Goal: Use online tool/utility: Utilize a website feature to perform a specific function

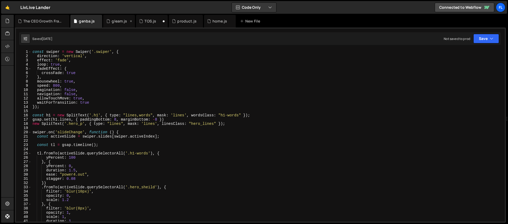
click at [111, 23] on div "gleam.js" at bounding box center [117, 21] width 22 height 5
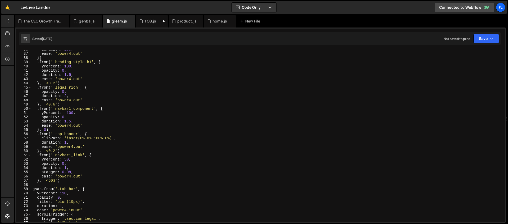
scroll to position [150, 0]
type textarea ".from('.navbar1_component', {"
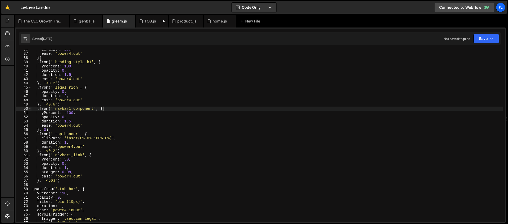
click at [164, 110] on div "duration : 1.5 , ease : 'power4.out' }) . from ( '.heading-style-h1' , { yPerce…" at bounding box center [266, 137] width 471 height 180
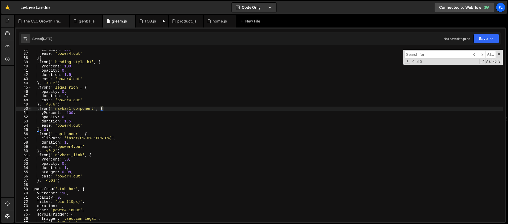
type input "a"
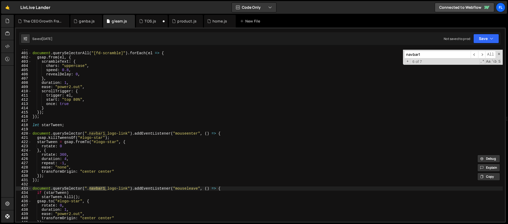
scroll to position [1902, 0]
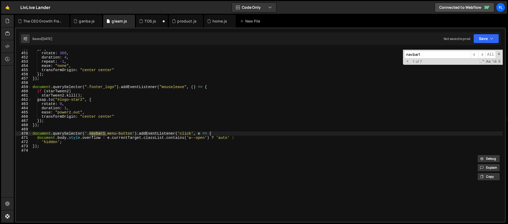
type input "navbar1"
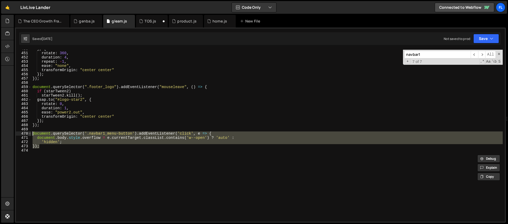
drag, startPoint x: 40, startPoint y: 147, endPoint x: 31, endPoint y: 135, distance: 15.4
click at [31, 135] on div "}); 450 451 452 453 454 455 456 457 458 459 460 461 462 463 464 465 466 467 468…" at bounding box center [260, 136] width 489 height 172
type textarea "document.querySelector('.navbar1_menu-button').addEventListener('click', e => {…"
click at [33, 20] on div "The CEO Growth Framework.js" at bounding box center [43, 21] width 40 height 5
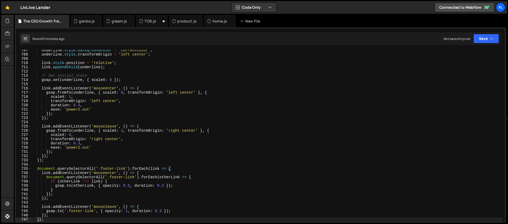
scroll to position [3131, 0]
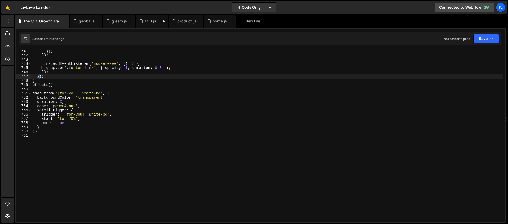
click at [155, 189] on div "}) ; }) ; link . addEventListener ( 'mouseleave' , ( ) => { gsap . to ( '.foote…" at bounding box center [266, 139] width 471 height 180
paste textarea "});"
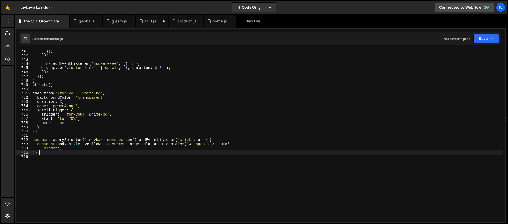
click at [141, 87] on div "}) ; }) ; link . addEventListener ( 'mouseleave' , ( ) => { gsap . to ( '.foote…" at bounding box center [266, 139] width 471 height 180
type textarea "effects()"
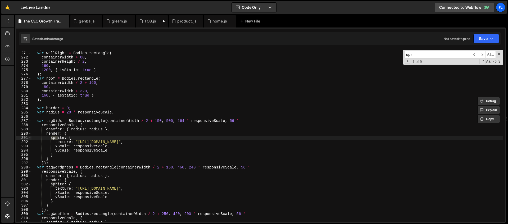
scroll to position [1141, 0]
type input "sprite"
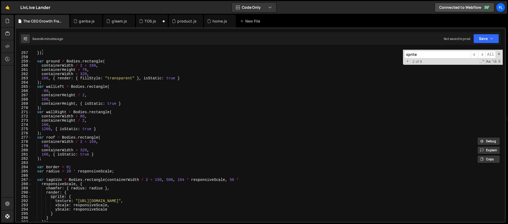
scroll to position [1031, 0]
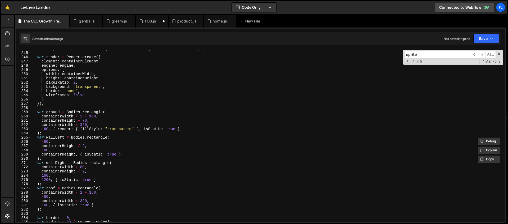
click at [97, 103] on div "var responsiveScale = Math . max ( minScale , Math . min ( maxScale , scaleFact…" at bounding box center [266, 137] width 471 height 180
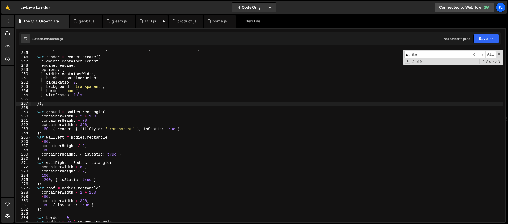
click at [99, 96] on div "var responsiveScale = Math . max ( minScale , Math . min ( maxScale , scaleFact…" at bounding box center [266, 137] width 471 height 180
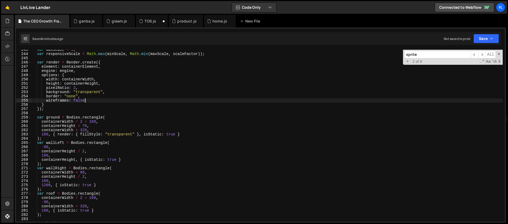
scroll to position [1026, 0]
click at [82, 88] on div "var maxScale = 1 ; var responsiveScale = Math . max ( minScale , Math . min ( m…" at bounding box center [266, 138] width 471 height 180
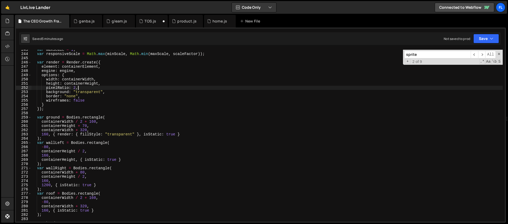
click at [88, 96] on div "var maxScale = 1 ; var responsiveScale = Math . max ( minScale , Math . min ( m…" at bounding box center [266, 138] width 471 height 180
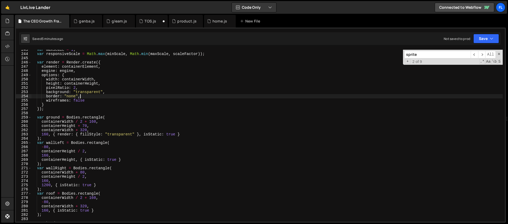
click at [84, 98] on div "var maxScale = 1 ; var responsiveScale = Math . max ( minScale , Math . min ( m…" at bounding box center [266, 138] width 471 height 180
click at [84, 104] on div "var maxScale = 1 ; var responsiveScale = Math . max ( minScale , Math . min ( m…" at bounding box center [266, 138] width 471 height 180
click at [79, 103] on div "var maxScale = 1 ; var responsiveScale = Math . max ( minScale , Math . min ( m…" at bounding box center [266, 138] width 471 height 180
click at [94, 100] on div "var maxScale = 1 ; var responsiveScale = Math . max ( minScale , Math . min ( m…" at bounding box center [266, 138] width 471 height 180
click at [92, 120] on div "var maxScale = 1 ; var responsiveScale = Math . max ( minScale , Math . min ( m…" at bounding box center [266, 138] width 471 height 180
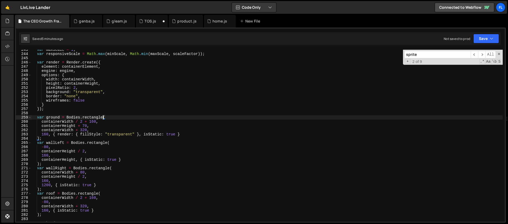
click at [104, 119] on div "var maxScale = 1 ; var responsiveScale = Math . max ( minScale , Math . min ( m…" at bounding box center [266, 138] width 471 height 180
click at [107, 121] on div "var maxScale = 1 ; var responsiveScale = Math . max ( minScale , Math . min ( m…" at bounding box center [266, 138] width 471 height 180
click at [111, 118] on div "var maxScale = 1 ; var responsiveScale = Math . max ( minScale , Math . min ( m…" at bounding box center [266, 138] width 471 height 180
click at [85, 126] on div "var maxScale = 1 ; var responsiveScale = Math . max ( minScale , Math . min ( m…" at bounding box center [266, 138] width 471 height 180
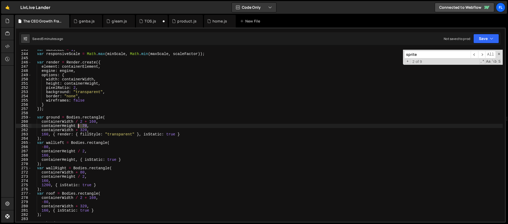
drag, startPoint x: 87, startPoint y: 126, endPoint x: 78, endPoint y: 126, distance: 9.0
click at [78, 126] on div "var maxScale = 1 ; var responsiveScale = Math . max ( minScale , Math . min ( m…" at bounding box center [266, 138] width 471 height 180
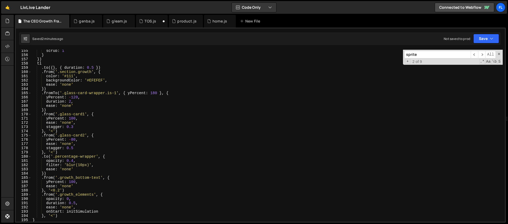
scroll to position [657, 0]
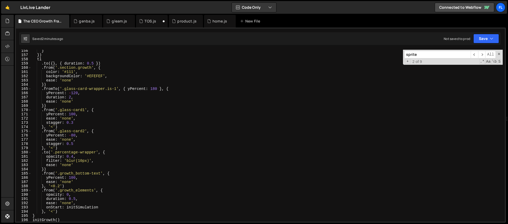
click at [53, 174] on div "} }) tl . to ({ } , { duration : 0.5 }) . from ( '.section.growth' , { color : …" at bounding box center [266, 139] width 471 height 180
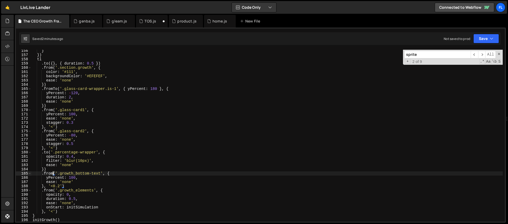
scroll to position [0, 2]
click at [109, 172] on div "} }) tl . to ({ } , { duration : 0.5 }) . from ( '.section.growth' , { color : …" at bounding box center [266, 139] width 471 height 180
click at [114, 172] on div "} }) tl . to ({ } , { duration : 0.5 }) . from ( '.section.growth' , { color : …" at bounding box center [266, 139] width 471 height 180
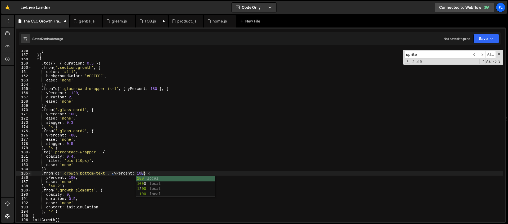
scroll to position [0, 8]
click at [74, 178] on div "} }) tl . to ({ } , { duration : 0.5 }) . from ( '.section.growth' , { color : …" at bounding box center [266, 139] width 471 height 180
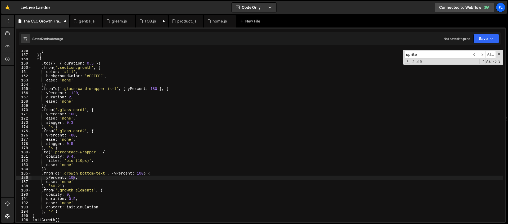
scroll to position [0, 3]
click at [98, 177] on div "} }) tl . to ({ } , { duration : 0.5 }) . from ( '.section.growth' , { color : …" at bounding box center [266, 139] width 471 height 180
click at [147, 174] on div "} }) tl . to ({ } , { duration : 0.5 }) . from ( '.section.growth' , { color : …" at bounding box center [266, 139] width 471 height 180
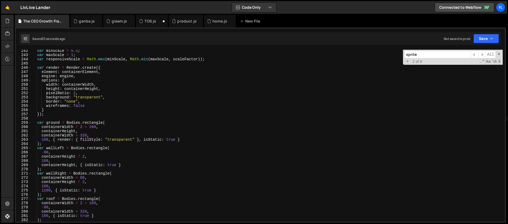
scroll to position [1021, 0]
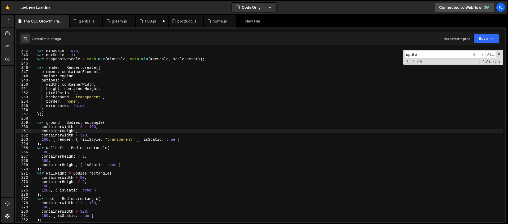
click at [76, 131] on div "var minScale = 0.5 ; var maxScale = 1 ; var responsiveScale = Math . max ( minS…" at bounding box center [266, 139] width 471 height 180
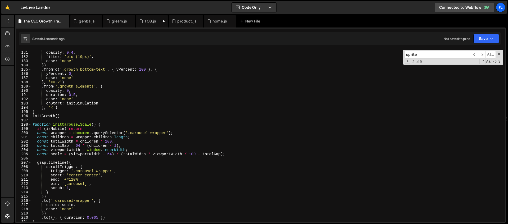
scroll to position [697, 0]
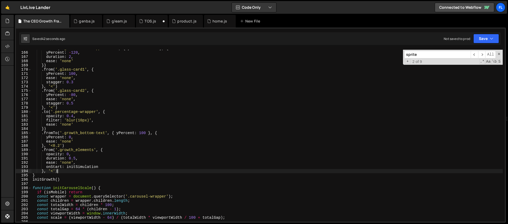
click at [65, 172] on div ". fromTo ( '.glass-card-wrapper.is-1' , { yPercent : 180 } , { yPercent : - 120…" at bounding box center [266, 136] width 471 height 180
click at [82, 146] on div ". fromTo ( '.glass-card-wrapper.is-1' , { yPercent : 180 } , { yPercent : - 120…" at bounding box center [266, 136] width 471 height 180
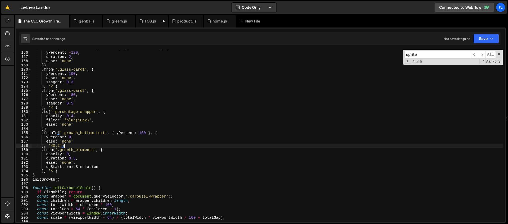
type textarea "}, '<0.2')"
click at [73, 144] on div ". fromTo ( '.glass-card-wrapper.is-1' , { yPercent : 180 } , { yPercent : - 120…" at bounding box center [266, 136] width 471 height 180
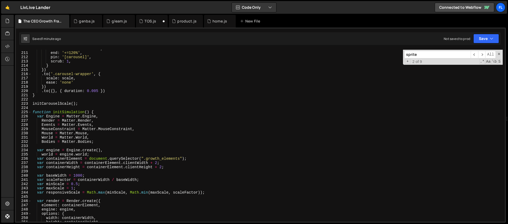
scroll to position [887, 0]
click at [50, 107] on div "start : 'center center' , end : '+=120%' , pin : '[carousel]' , scrub : 1 , } }…" at bounding box center [266, 137] width 471 height 180
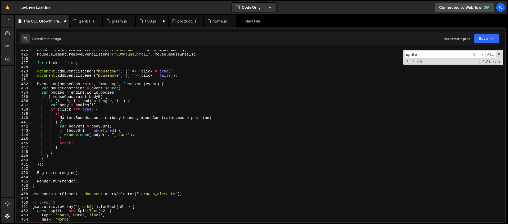
scroll to position [1791, 0]
click at [85, 182] on div "mouse . element . removeEventListener ( "mousewheel" , mouse . mousewheel ) ; m…" at bounding box center [266, 138] width 471 height 180
type textarea "[DOMAIN_NAME](render);"
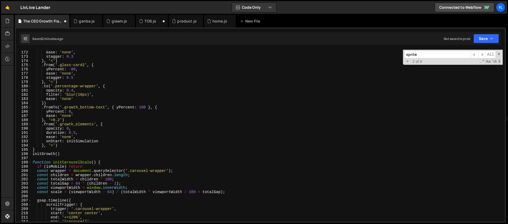
scroll to position [723, 0]
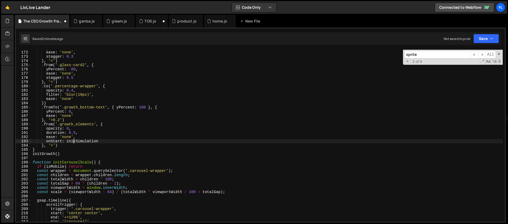
click at [74, 142] on div "yPercent : 100 , ease : 'none' , stagger : 0.3 } , '<' ) . from ( '.glass-card2…" at bounding box center [266, 136] width 471 height 180
click at [65, 142] on div "yPercent : 100 , ease : 'none' , stagger : 0.3 } , '<' ) . from ( '.glass-card2…" at bounding box center [266, 136] width 471 height 180
click at [67, 141] on div "yPercent : 100 , ease : 'none' , stagger : 0.3 } , '<' ) . from ( '.glass-card2…" at bounding box center [266, 136] width 471 height 180
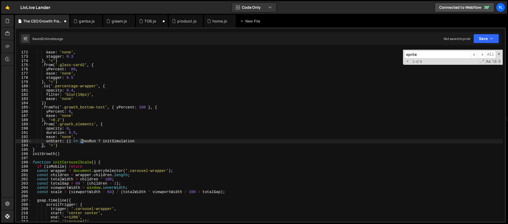
scroll to position [0, 1]
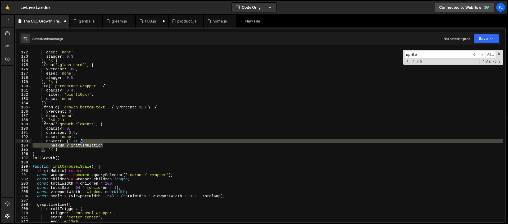
drag, startPoint x: 105, startPoint y: 145, endPoint x: 104, endPoint y: 142, distance: 3.9
click at [104, 142] on div "yPercent : 100 , ease : 'none' , stagger : 0.3 } , '<' ) . from ( '.glass-card2…" at bounding box center [266, 136] width 471 height 180
type textarea "onStart: () => {"
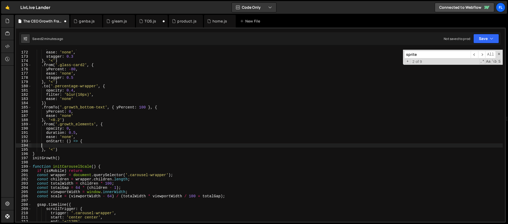
scroll to position [0, 0]
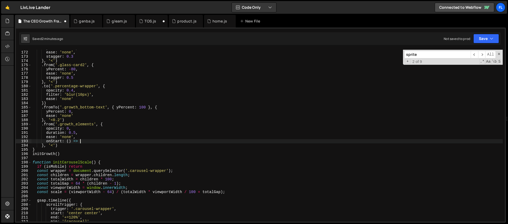
type textarea "onStart: () => {"
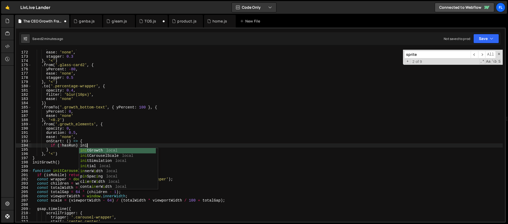
scroll to position [0, 4]
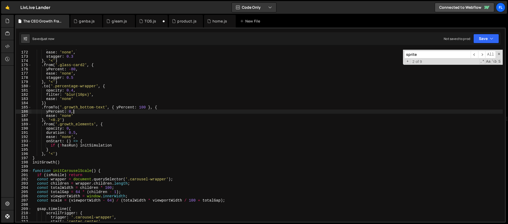
click at [74, 111] on div "yPercent : 100 , ease : 'none' , stagger : 0.3 } , '<' ) . from ( '.glass-card2…" at bounding box center [266, 136] width 471 height 180
click at [71, 124] on div "yPercent : 100 , ease : 'none' , stagger : 0.3 } , '<' ) . from ( '.glass-card2…" at bounding box center [266, 136] width 471 height 180
click at [64, 142] on div "yPercent : 100 , ease : 'none' , stagger : 0.3 } , '<' ) . from ( '.glass-card2…" at bounding box center [266, 136] width 471 height 180
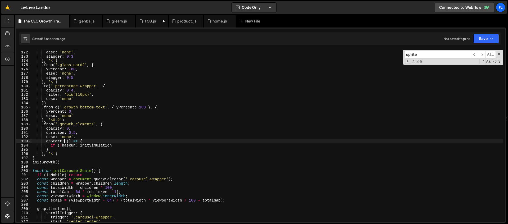
click at [62, 146] on div "yPercent : 100 , ease : 'none' , stagger : 0.3 } , '<' ) . from ( '.glass-card2…" at bounding box center [266, 136] width 471 height 180
click at [78, 145] on div "yPercent : 100 , ease : 'none' , stagger : 0.3 } , '<' ) . from ( '.glass-card2…" at bounding box center [266, 136] width 471 height 180
click at [121, 145] on div "yPercent : 100 , ease : 'none' , stagger : 0.3 } , '<' ) . from ( '.glass-card2…" at bounding box center [266, 136] width 471 height 180
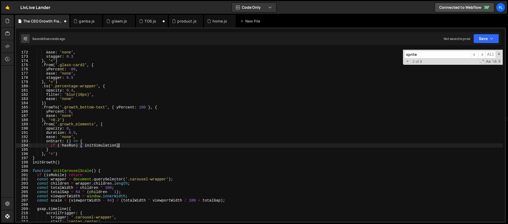
click at [117, 145] on div "yPercent : 100 , ease : 'none' , stagger : 0.3 } , '<' ) . from ( '.glass-card2…" at bounding box center [266, 136] width 471 height 180
type textarea "if (!hasRun) { initSimulation() }"
drag, startPoint x: 421, startPoint y: 55, endPoint x: 388, endPoint y: 52, distance: 33.0
click at [389, 52] on div "yPercent : 100 , ease : 'none' , stagger : 0.3 } , '<' ) . from ( '.glass-card2…" at bounding box center [266, 136] width 471 height 172
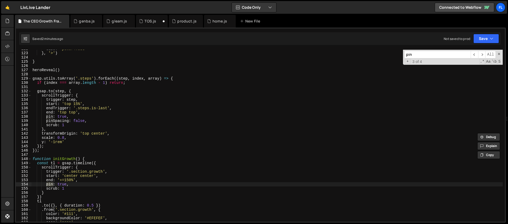
scroll to position [536, 0]
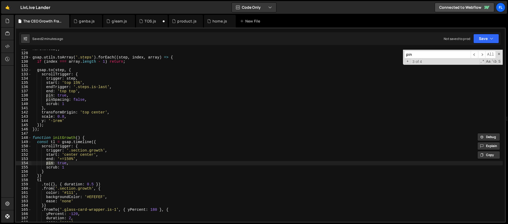
type input "pin"
click at [71, 158] on div "heroReveal ( ) gsap . utils . toArray ( '.steps' ) . forEach (( step , index , …" at bounding box center [266, 137] width 471 height 180
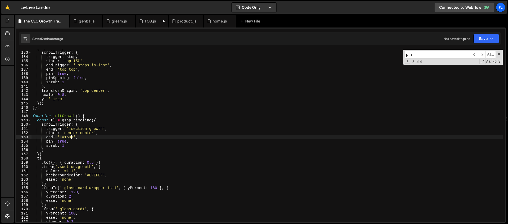
scroll to position [558, 0]
click at [68, 141] on div "gsap . to ( step , { scrollTrigger : { trigger : step , start : 'top 15%' , end…" at bounding box center [266, 136] width 471 height 180
click at [81, 140] on div "gsap . to ( step , { scrollTrigger : { trigger : step , start : 'top 15%' , end…" at bounding box center [266, 136] width 471 height 180
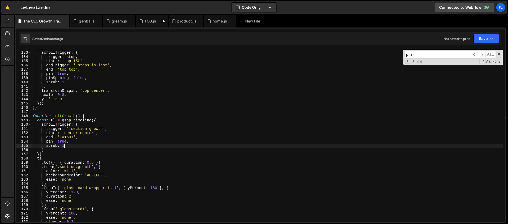
click at [70, 144] on div "gsap . to ( step , { scrollTrigger : { trigger : step , start : 'top 15%' , end…" at bounding box center [266, 136] width 471 height 180
click at [418, 57] on input "pin" at bounding box center [437, 55] width 66 height 8
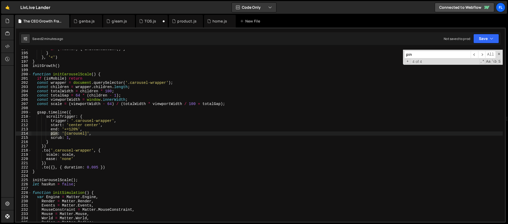
scroll to position [819, 0]
type textarea "pin: '[carousel]',"
click at [95, 133] on div "if ( ! hasRun ) { initSimulation ( ) } } } , '<' ) } initGrowth ( ) function in…" at bounding box center [266, 137] width 471 height 180
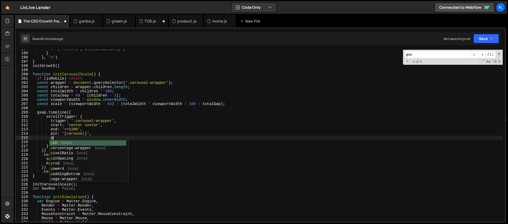
scroll to position [0, 1]
click at [82, 147] on div "pin local pin Spacing local o p t i o n s local p add in gBottom local register…" at bounding box center [87, 166] width 77 height 52
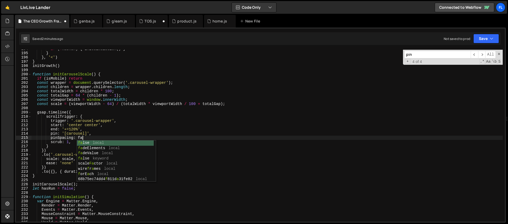
scroll to position [0, 4]
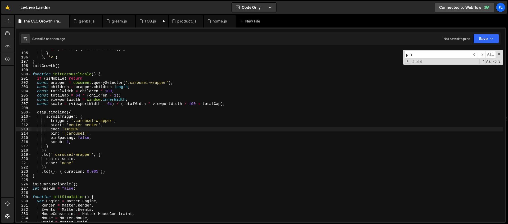
click at [77, 131] on div "if ( ! hasRun ) { initSimulation ( ) } } } , '<' ) } initGrowth ( ) function in…" at bounding box center [266, 137] width 471 height 180
click at [79, 125] on div "if ( ! hasRun ) { initSimulation ( ) } } } , '<' ) } initGrowth ( ) function in…" at bounding box center [266, 137] width 471 height 180
type textarea "start: 'center center',"
click at [79, 125] on div "if ( ! hasRun ) { initSimulation ( ) } } } , '<' ) } initGrowth ( ) function in…" at bounding box center [266, 137] width 471 height 180
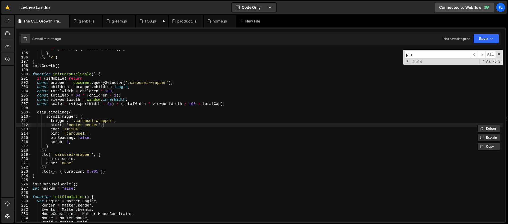
click at [105, 127] on div "if ( ! hasRun ) { initSimulation ( ) } } } , '<' ) } initGrowth ( ) function in…" at bounding box center [266, 137] width 471 height 180
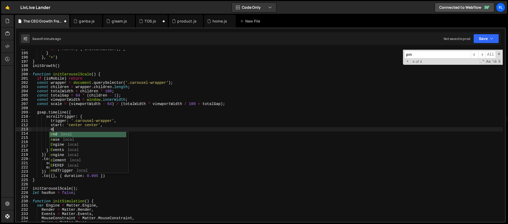
scroll to position [0, 1]
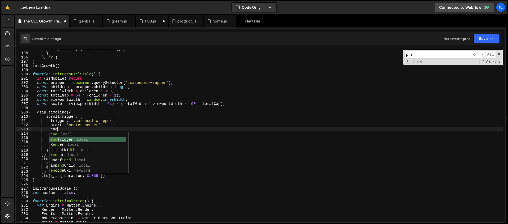
click at [81, 139] on div "end local end Trigger local R end er local cli en tWi d th local r end er local…" at bounding box center [87, 158] width 77 height 52
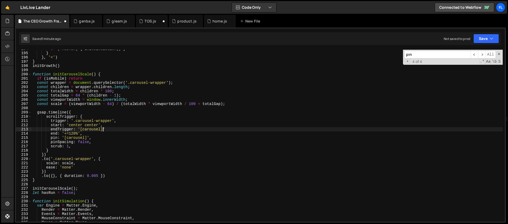
scroll to position [0, 5]
click at [78, 133] on div "if ( ! hasRun ) { initSimulation ( ) } } } , '<' ) } initGrowth ( ) function in…" at bounding box center [266, 137] width 471 height 180
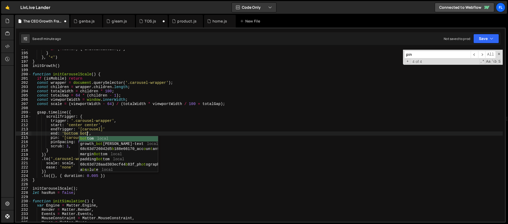
scroll to position [0, 4]
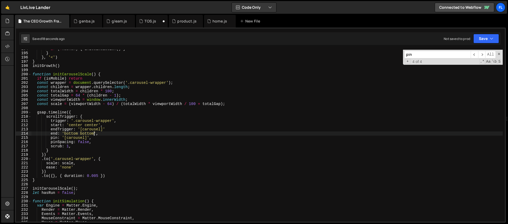
click at [105, 134] on div "if ( ! hasRun ) { initSimulation ( ) } } } , '<' ) } initGrowth ( ) function in…" at bounding box center [266, 137] width 471 height 180
click at [93, 138] on div "if ( ! hasRun ) { initSimulation ( ) } } } , '<' ) } initGrowth ( ) function in…" at bounding box center [266, 137] width 471 height 180
click at [108, 129] on div "if ( ! hasRun ) { initSimulation ( ) } } } , '<' ) } initGrowth ( ) function in…" at bounding box center [266, 137] width 471 height 180
click at [93, 132] on div "if ( ! hasRun ) { initSimulation ( ) } } } , '<' ) } initGrowth ( ) function in…" at bounding box center [266, 137] width 471 height 180
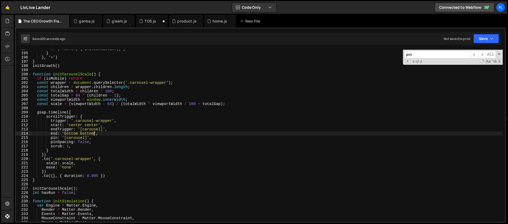
scroll to position [0, 4]
click at [105, 134] on div "if ( ! hasRun ) { initSimulation ( ) } } } , '<' ) } initGrowth ( ) function in…" at bounding box center [266, 137] width 471 height 180
click at [86, 137] on div "if ( ! hasRun ) { initSimulation ( ) } } } , '<' ) } initGrowth ( ) function in…" at bounding box center [266, 137] width 471 height 180
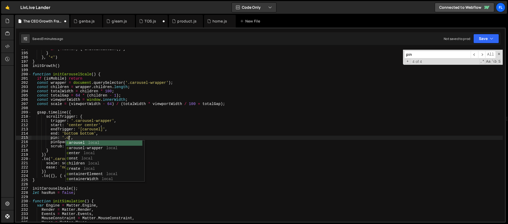
scroll to position [0, 3]
click at [88, 149] on div "car ousel local car ousel-wrapper local car d local car ousel-image local init …" at bounding box center [104, 166] width 77 height 52
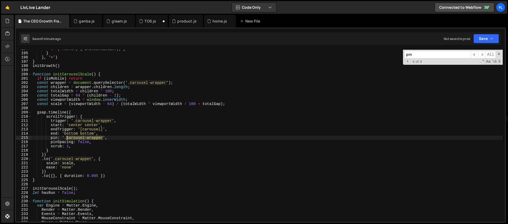
click at [67, 138] on div "if ( ! hasRun ) { initSimulation ( ) } } } , '<' ) } initGrowth ( ) function in…" at bounding box center [266, 137] width 471 height 180
paste textarea "Scroll Section W"
click at [68, 138] on div "if ( ! hasRun ) { initSimulation ( ) } } } , '<' ) } initGrowth ( ) function in…" at bounding box center [266, 137] width 471 height 180
click at [82, 137] on div "if ( ! hasRun ) { initSimulation ( ) } } } , '<' ) } initGrowth ( ) function in…" at bounding box center [266, 137] width 471 height 180
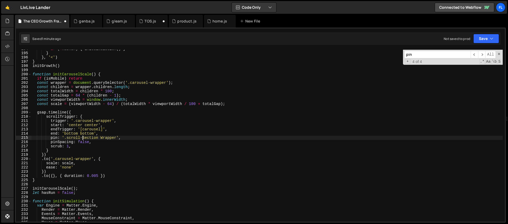
click at [84, 139] on div "if ( ! hasRun ) { initSimulation ( ) } } } , '<' ) } initGrowth ( ) function in…" at bounding box center [266, 137] width 471 height 180
click at [84, 137] on div "if ( ! hasRun ) { initSimulation ( ) } } } , '<' ) } initGrowth ( ) function in…" at bounding box center [266, 137] width 471 height 180
click at [102, 136] on div "if ( ! hasRun ) { initSimulation ( ) } } } , '<' ) } initGrowth ( ) function in…" at bounding box center [266, 137] width 471 height 180
type textarea "pin: '.scroll-section-wrapper',"
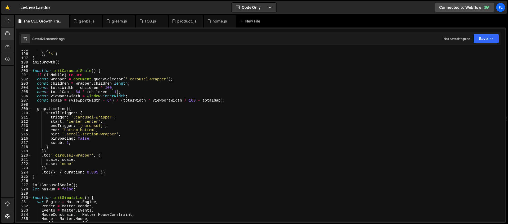
scroll to position [823, 0]
click at [143, 133] on div "} } , '<' ) } initGrowth ( ) function initCarouselScale ( ) { if ( isMobile ) r…" at bounding box center [266, 138] width 471 height 180
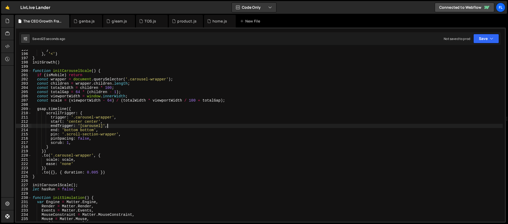
click at [118, 127] on div "} } , '<' ) } initGrowth ( ) function initCarouselScale ( ) { if ( isMobile ) r…" at bounding box center [266, 138] width 471 height 180
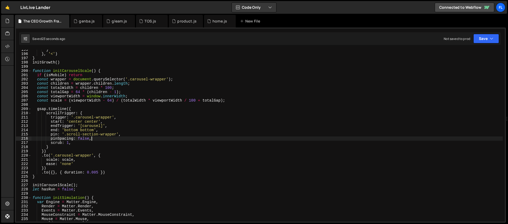
click at [136, 139] on div "} } , '<' ) } initGrowth ( ) function initCarouselScale ( ) { if ( isMobile ) r…" at bounding box center [266, 138] width 471 height 180
click at [117, 135] on div "} } , '<' ) } initGrowth ( ) function initCarouselScale ( ) { if ( isMobile ) r…" at bounding box center [266, 138] width 471 height 180
click at [129, 135] on div "} } , '<' ) } initGrowth ( ) function initCarouselScale ( ) { if ( isMobile ) r…" at bounding box center [266, 138] width 471 height 180
click at [117, 134] on div "} } , '<' ) } initGrowth ( ) function initCarouselScale ( ) { if ( isMobile ) r…" at bounding box center [266, 138] width 471 height 180
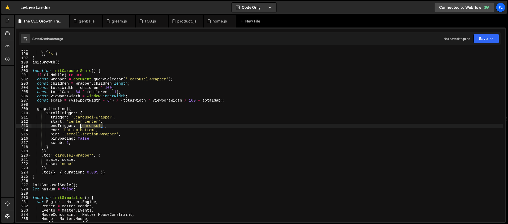
drag, startPoint x: 103, startPoint y: 125, endPoint x: 81, endPoint y: 126, distance: 21.4
click at [81, 126] on div "} } , '<' ) } initGrowth ( ) function initCarouselScale ( ) { if ( isMobile ) r…" at bounding box center [266, 138] width 471 height 180
paste textarea "the-process"
click at [70, 131] on div "} } , '<' ) } initGrowth ( ) function initCarouselScale ( ) { if ( isMobile ) r…" at bounding box center [266, 138] width 471 height 180
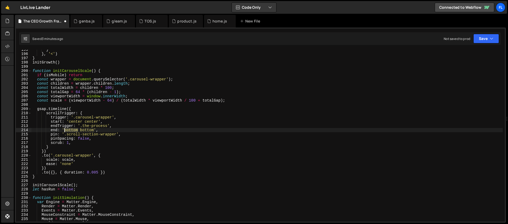
click at [70, 131] on div "} } , '<' ) } initGrowth ( ) function initCarouselScale ( ) { if ( isMobile ) r…" at bounding box center [266, 138] width 471 height 180
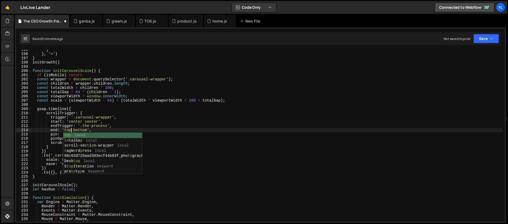
click at [81, 130] on div "} } , '<' ) } initGrowth ( ) function initCarouselScale ( ) { if ( isMobile ) r…" at bounding box center [266, 138] width 471 height 180
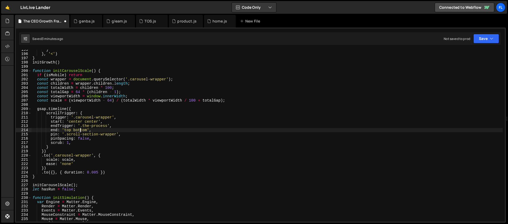
click at [81, 130] on div "} } , '<' ) } initGrowth ( ) function initCarouselScale ( ) { if ( isMobile ) r…" at bounding box center [266, 138] width 471 height 180
click at [82, 126] on div "} } , '<' ) } initGrowth ( ) function initCarouselScale ( ) { if ( isMobile ) r…" at bounding box center [266, 138] width 471 height 180
click at [68, 164] on div "} } , '<' ) } initGrowth ( ) function initCarouselScale ( ) { if ( isMobile ) r…" at bounding box center [266, 138] width 471 height 180
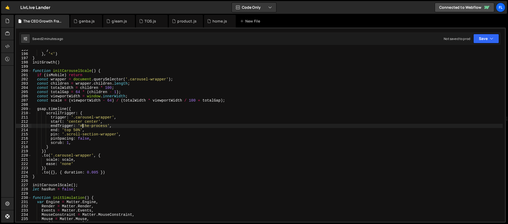
scroll to position [0, 3]
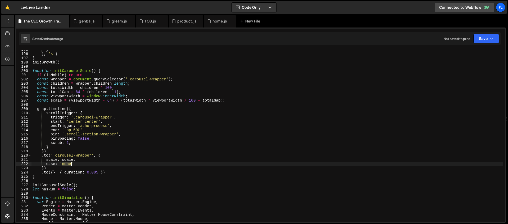
click at [68, 164] on div "} } , '<' ) } initGrowth ( ) function initCarouselScale ( ) { if ( isMobile ) r…" at bounding box center [266, 138] width 471 height 180
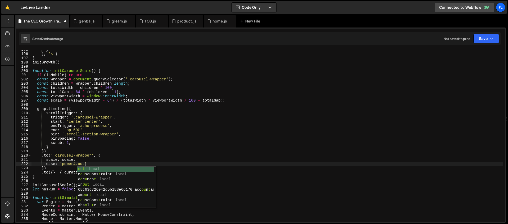
scroll to position [0, 3]
click at [81, 160] on div "} } , '<' ) } initGrowth ( ) function initCarouselScale ( ) { if ( isMobile ) r…" at bounding box center [266, 138] width 471 height 180
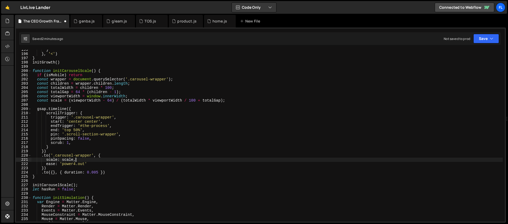
click at [104, 157] on div "} } , '<' ) } initGrowth ( ) function initCarouselScale ( ) { if ( isMobile ) r…" at bounding box center [266, 138] width 471 height 180
type textarea ".to('.carousel-wrapper', {"
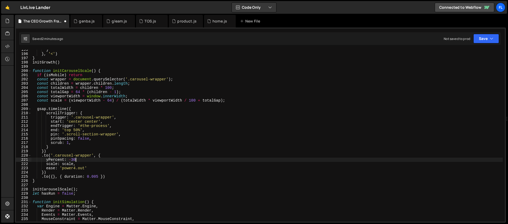
scroll to position [0, 3]
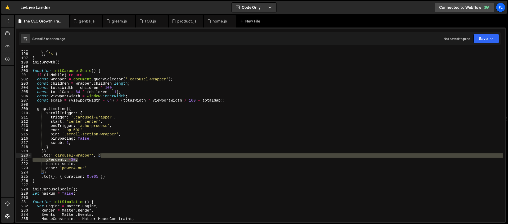
drag, startPoint x: 80, startPoint y: 160, endPoint x: 110, endPoint y: 155, distance: 30.1
click at [110, 155] on div "} } , '<' ) } initGrowth ( ) function initCarouselScale ( ) { if ( isMobile ) r…" at bounding box center [266, 138] width 471 height 180
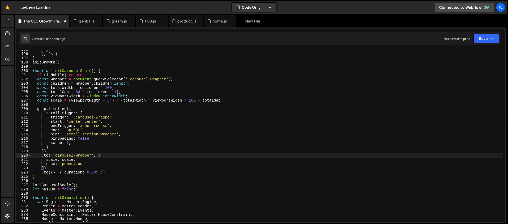
click at [75, 130] on div "} } , '<' ) } initGrowth ( ) function initCarouselScale ( ) { if ( isMobile ) r…" at bounding box center [266, 138] width 471 height 180
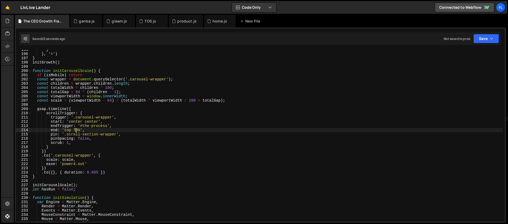
click at [110, 172] on div "} } , '<' ) } initGrowth ( ) function initCarouselScale ( ) { if ( isMobile ) r…" at bounding box center [266, 138] width 471 height 180
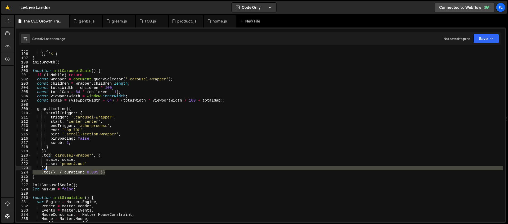
click at [109, 170] on div "} } , '<' ) } initGrowth ( ) function initCarouselScale ( ) { if ( isMobile ) r…" at bounding box center [266, 138] width 471 height 180
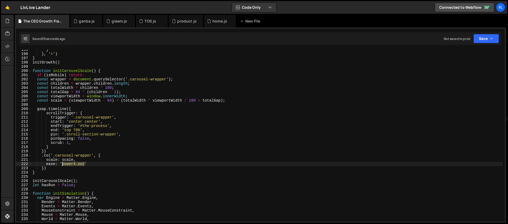
drag, startPoint x: 85, startPoint y: 164, endPoint x: 62, endPoint y: 164, distance: 23.3
click at [62, 164] on div "} } , '<' ) } initGrowth ( ) function initCarouselScale ( ) { if ( isMobile ) r…" at bounding box center [266, 138] width 471 height 180
click at [80, 164] on div "} } , '<' ) } initGrowth ( ) function initCarouselScale ( ) { if ( isMobile ) r…" at bounding box center [266, 136] width 471 height 172
click at [80, 164] on div "} } , '<' ) } initGrowth ( ) function initCarouselScale ( ) { if ( isMobile ) r…" at bounding box center [266, 138] width 471 height 180
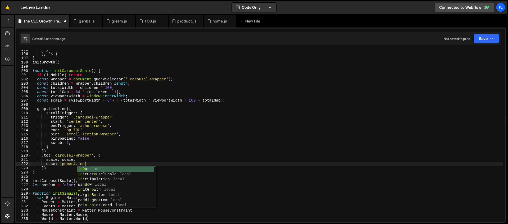
scroll to position [0, 4]
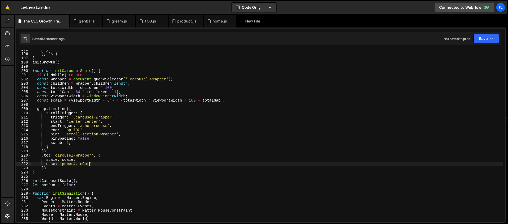
type textarea "ease: 'power4.inOut'"
click at [79, 23] on div "genba.js" at bounding box center [87, 21] width 16 height 5
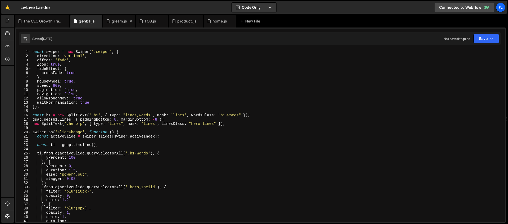
click at [112, 22] on div "gleam.js" at bounding box center [119, 21] width 15 height 5
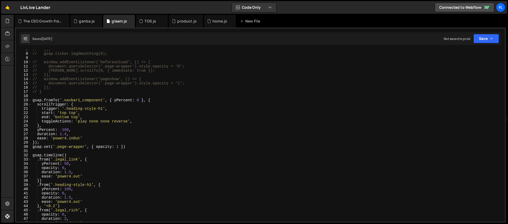
scroll to position [0, 0]
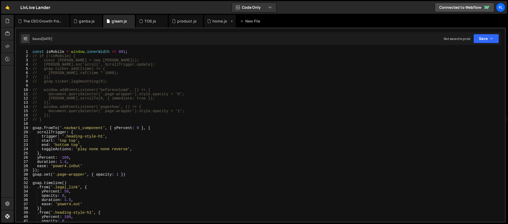
click at [213, 22] on div "home.js" at bounding box center [219, 21] width 15 height 5
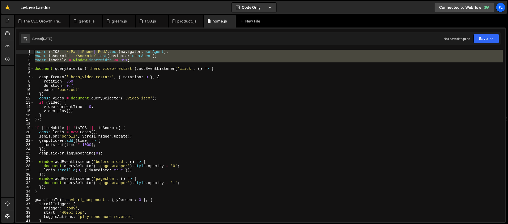
drag, startPoint x: 42, startPoint y: 65, endPoint x: 31, endPoint y: 44, distance: 22.7
click at [31, 44] on div "Debug Explain Copy The CEO Growth Framework.js genba.js gleam.js TOS.js product…" at bounding box center [260, 119] width 491 height 208
type textarea "const isIOS = /iPad|iPhone|iPod/.test(navigator.userAgent); const isAndroid = /…"
click at [30, 23] on div "The CEO Growth Framework.js" at bounding box center [43, 21] width 40 height 5
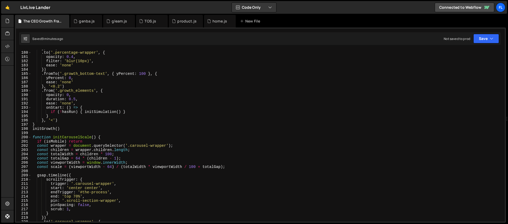
scroll to position [718, 0]
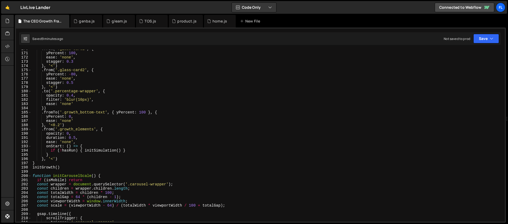
drag, startPoint x: 504, startPoint y: 93, endPoint x: 504, endPoint y: 36, distance: 56.8
click at [504, 36] on div "const isIOS = /iPad|iPhone|iPod/.test(navigator.userAgent); const isAndroid = /…" at bounding box center [260, 124] width 491 height 195
drag, startPoint x: 504, startPoint y: 91, endPoint x: 504, endPoint y: 43, distance: 48.1
click at [504, 39] on div "const isIOS = /iPad|iPhone|iPod/.test(navigator.userAgent); const isAndroid = /…" at bounding box center [260, 124] width 491 height 195
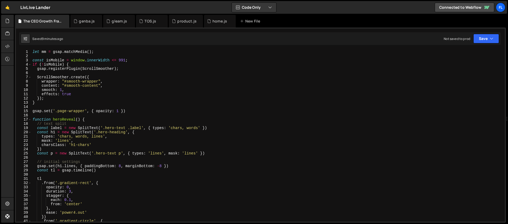
click at [43, 56] on div "let mm = gsap . matchMedia ( ) ; const isMobile = window . innerWidth <= 991 ; …" at bounding box center [266, 140] width 471 height 180
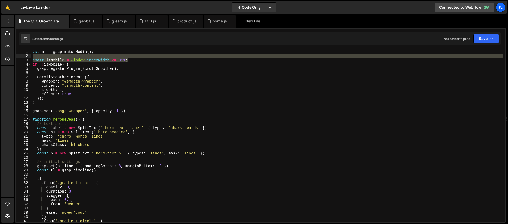
drag, startPoint x: 132, startPoint y: 60, endPoint x: 130, endPoint y: 58, distance: 3.4
click at [130, 58] on div "let mm = gsap . matchMedia ( ) ; const isMobile = window . innerWidth <= 991 ; …" at bounding box center [266, 140] width 471 height 180
type textarea "const isMobile = window.innerWidth <= 991;"
paste textarea
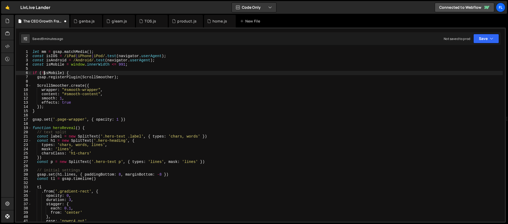
click at [44, 72] on div "let mm = gsap . matchMedia ( ) ; const isIOS = /iPad | iPhone | iPod/ . test ( …" at bounding box center [266, 140] width 471 height 180
click at [61, 73] on div "let mm = gsap . matchMedia ( ) ; const isIOS = /iPad | iPhone | iPod/ . test ( …" at bounding box center [266, 140] width 471 height 180
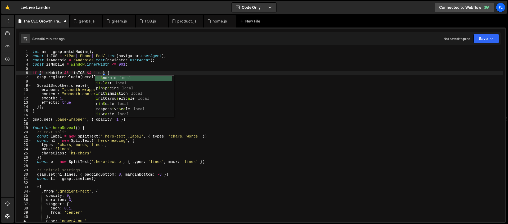
scroll to position [0, 5]
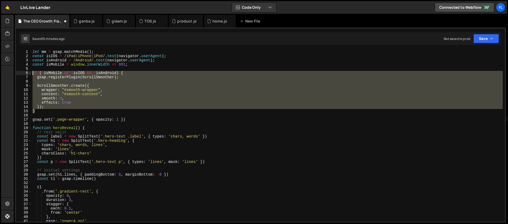
drag, startPoint x: 38, startPoint y: 112, endPoint x: 27, endPoint y: 74, distance: 40.0
click at [27, 74] on div "if (!isMobile && !isIOS && !isAndroid) { 1 2 3 4 5 6 7 8 9 10 11 12 13 14 15 16…" at bounding box center [260, 136] width 489 height 172
type textarea "if (!isMobile && !isIOS && !isAndroid) { gsap.registerPlugin(ScrollSmoother);"
click at [40, 114] on div "let mm = gsap . matchMedia ( ) ; const isIOS = /iPad | iPhone | iPod/ . test ( …" at bounding box center [266, 140] width 471 height 180
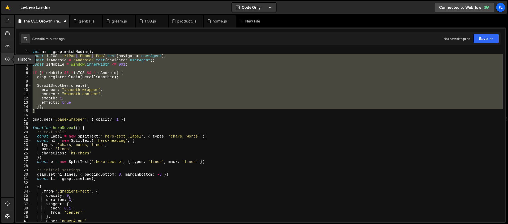
drag, startPoint x: 40, startPoint y: 112, endPoint x: 11, endPoint y: 56, distance: 63.0
click at [11, 56] on div "Hold on a sec... Are you certain you wish to leave this page? Any changes you'v…" at bounding box center [254, 112] width 508 height 224
type textarea "const isIOS = /iPad|iPhone|iPod/.test(navigator.userAgent); const isAndroid = /…"
click at [81, 80] on div "let mm = gsap . matchMedia ( ) ; const isIOS = /iPad | iPhone | iPod/ . test ( …" at bounding box center [266, 136] width 471 height 172
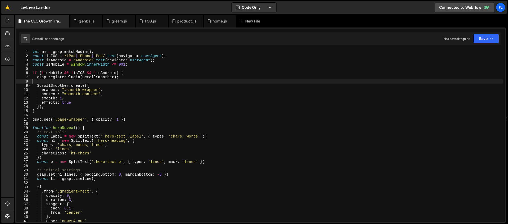
click at [58, 65] on div "let mm = gsap . matchMedia ( ) ; const isIOS = /iPad | iPhone | iPod/ . test ( …" at bounding box center [266, 140] width 471 height 180
click at [59, 73] on div "let mm = gsap . matchMedia ( ) ; const isIOS = /iPad | iPhone | iPod/ . test ( …" at bounding box center [266, 140] width 471 height 180
type textarea "if (!isMobile && !isIOS && !isAndroid) {"
drag, startPoint x: 62, startPoint y: 73, endPoint x: 42, endPoint y: 73, distance: 20.1
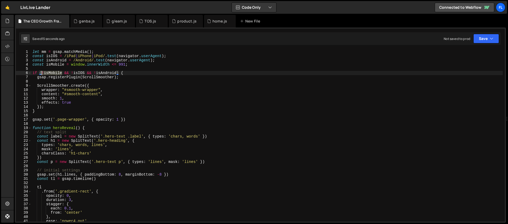
click at [42, 73] on div "let mm = gsap . matchMedia ( ) ; const isIOS = /iPad | iPhone | iPod/ . test ( …" at bounding box center [266, 140] width 471 height 180
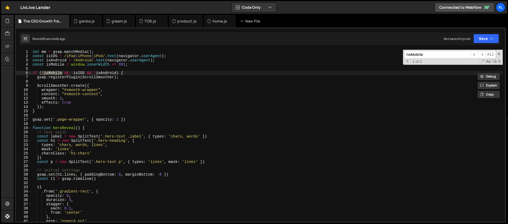
click at [407, 54] on input "!isMobile" at bounding box center [437, 55] width 66 height 8
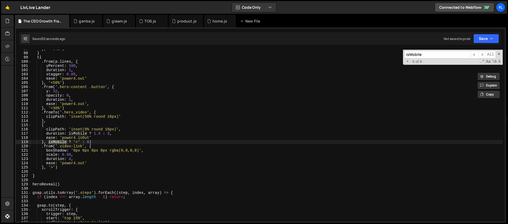
scroll to position [773, 0]
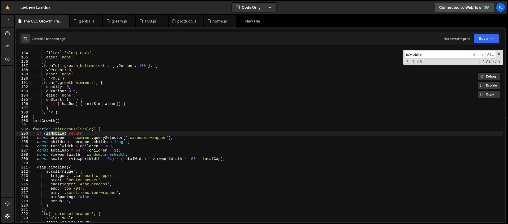
type input "isMobile"
click at [65, 132] on div "opacity : 0.4 , filter : 'blur(10px)' , ease : 'none' }) . fromTo ( '.growth_bo…" at bounding box center [266, 136] width 471 height 172
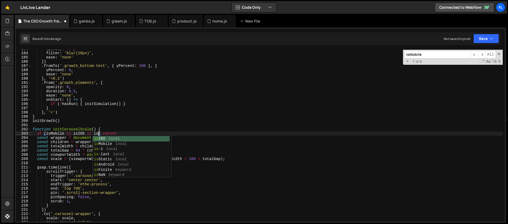
scroll to position [0, 5]
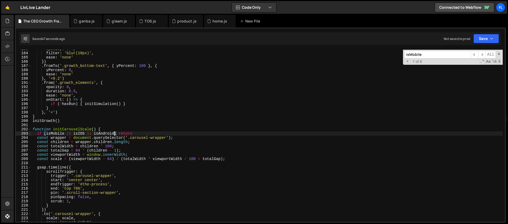
click at [130, 91] on div "opacity : 0.4 , filter : 'blur(10px)' , ease : 'none' }) . fromTo ( '.growth_bo…" at bounding box center [266, 137] width 471 height 180
click at [95, 72] on div "opacity : 0.4 , filter : 'blur(10px)' , ease : 'none' }) . fromTo ( '.growth_bo…" at bounding box center [266, 137] width 471 height 180
type textarea "ease: 'none'"
drag, startPoint x: 434, startPoint y: 53, endPoint x: 389, endPoint y: 62, distance: 45.7
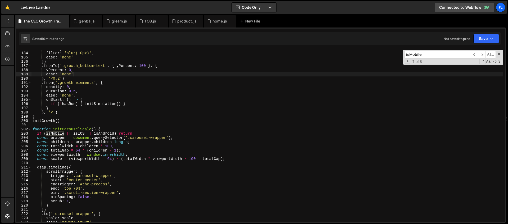
click at [389, 62] on div "opacity : 0.4 , filter : 'blur(10px)' , ease : 'none' }) . fromTo ( '.growth_bo…" at bounding box center [266, 136] width 471 height 172
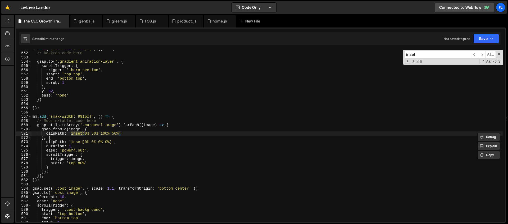
scroll to position [2330, 0]
type input "inset"
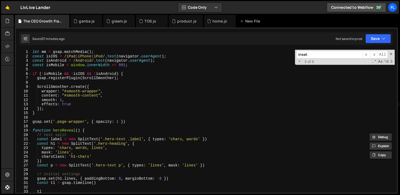
scroll to position [0, 3]
click at [148, 19] on div "TOS.js" at bounding box center [150, 21] width 12 height 5
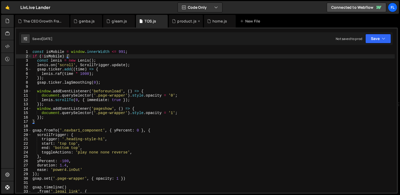
click at [182, 21] on div "product.js" at bounding box center [186, 21] width 19 height 5
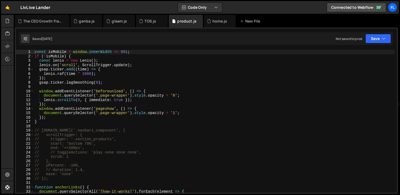
type textarea "gsap.ticker.add((time) => {"
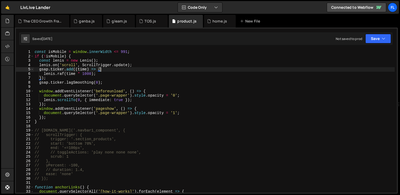
click at [242, 68] on div "const isMobile = window . innerWidth <= 991 ; if ( ! isMobile ) { const lenis =…" at bounding box center [214, 125] width 361 height 151
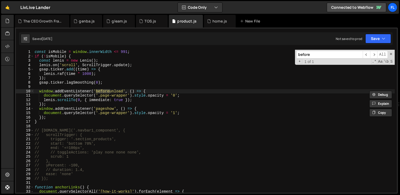
type input "before"
type textarea "window.addEventListener('beforeunload', () => {"
click at [147, 91] on div "const isMobile = window . innerWidth <= 991 ; if ( ! isMobile ) { const lenis =…" at bounding box center [214, 125] width 361 height 151
click at [38, 21] on div "The CEO Growth Framework.js" at bounding box center [43, 21] width 40 height 5
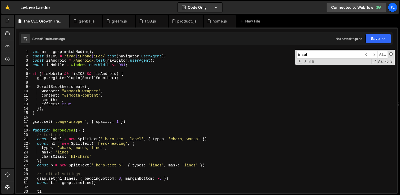
click at [391, 54] on span at bounding box center [391, 54] width 4 height 4
type textarea "clipPath: 'inset(0% 50% 100% 50%)'"
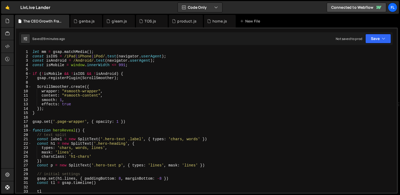
click at [37, 67] on div "let mm = gsap . matchMedia ( ) ; const isIOS = /iPad | iPhone | iPod/ . test ( …" at bounding box center [212, 125] width 363 height 151
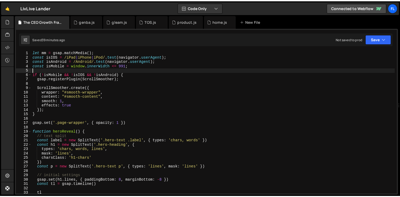
scroll to position [0, 0]
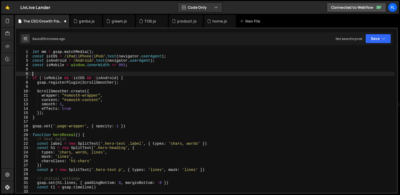
paste textarea "});"
type textarea "});"
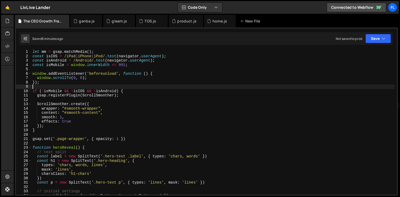
click at [75, 87] on div "let mm = gsap . matchMedia ( ) ; const isIOS = /iPad | iPhone | iPod/ . test ( …" at bounding box center [212, 127] width 363 height 154
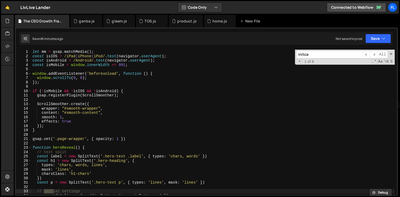
scroll to position [826, 0]
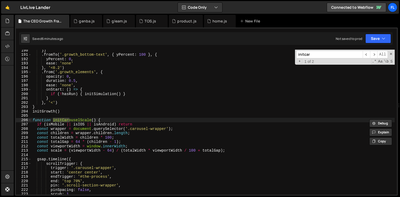
type input "initcar"
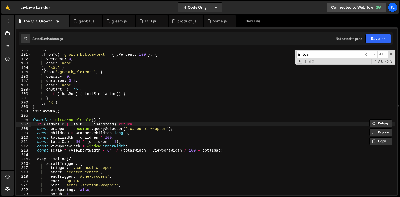
click at [69, 126] on div "}) . fromTo ( '.growth_bottom-text' , { yPercent : 100 } , { yPercent : 0 , eas…" at bounding box center [212, 125] width 363 height 154
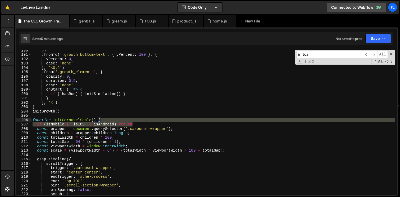
click at [135, 122] on div "}) . fromTo ( '.growth_bottom-text' , { yPercent : 100 } , { yPercent : 0 , eas…" at bounding box center [212, 125] width 363 height 154
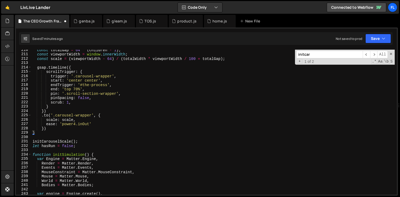
scroll to position [913, 0]
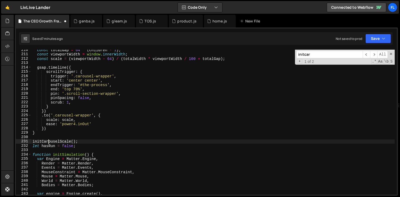
click at [49, 140] on div "const totalGap = 64 * ( children - 1 ) ; const viewportWidth = window . innerWi…" at bounding box center [212, 125] width 363 height 154
type textarea "initCarouselScale();"
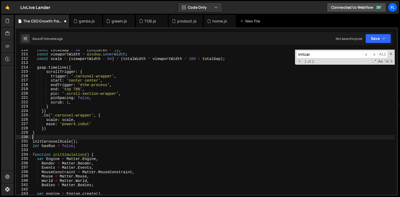
click at [42, 139] on div "const totalGap = 64 * ( children - 1 ) ; const viewportWidth = window . innerWi…" at bounding box center [212, 125] width 363 height 154
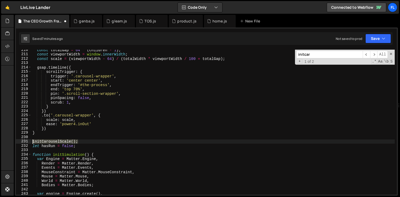
drag, startPoint x: 81, startPoint y: 141, endPoint x: 30, endPoint y: 141, distance: 50.2
click at [30, 141] on div "210 211 212 213 214 215 216 217 218 219 220 221 222 223 224 225 226 227 228 229…" at bounding box center [206, 122] width 381 height 145
type textarea "initCarouselScale();"
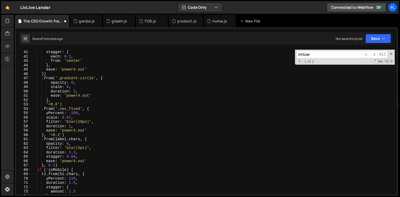
scroll to position [0, 0]
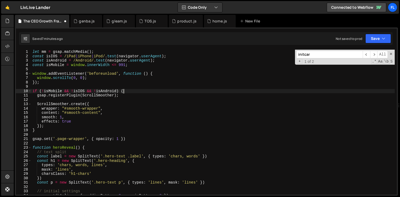
click at [131, 93] on div "let mm = gsap . matchMedia ( ) ; const isIOS = /iPad | iPhone | iPod/ . test ( …" at bounding box center [212, 127] width 363 height 154
click at [48, 126] on div "let mm = gsap . matchMedia ( ) ; const isIOS = /iPad | iPhone | iPod/ . test ( …" at bounding box center [212, 127] width 363 height 154
type textarea "});"
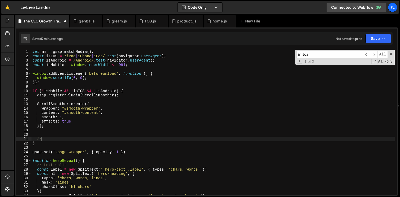
scroll to position [0, 1]
click at [137, 91] on div "let mm = gsap . matchMedia ( ) ; const isIOS = /iPad | iPhone | iPod/ . test ( …" at bounding box center [212, 127] width 363 height 154
type textarea "if (!isMobile && !isIOS && !isAndroid) {"
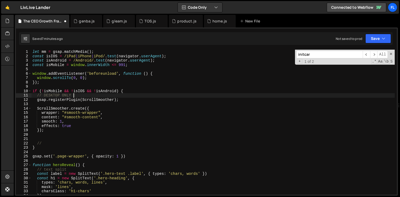
scroll to position [0, 2]
click at [44, 143] on div "let mm = gsap . matchMedia ( ) ; const isIOS = /iPad | iPhone | iPod/ . test ( …" at bounding box center [212, 127] width 363 height 154
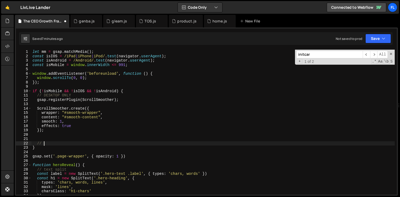
type textarea "/"
paste textarea "initCarouselScale();"
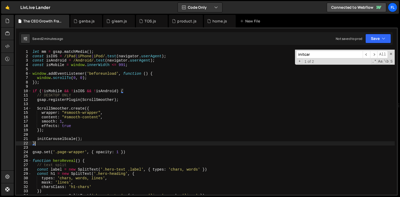
click at [114, 120] on div "let mm = gsap . matchMedia ( ) ; const isIOS = /iPad | iPhone | iPod/ . test ( …" at bounding box center [212, 127] width 363 height 154
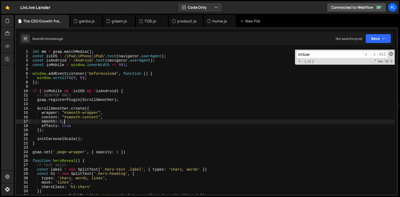
click at [392, 53] on span at bounding box center [391, 54] width 4 height 4
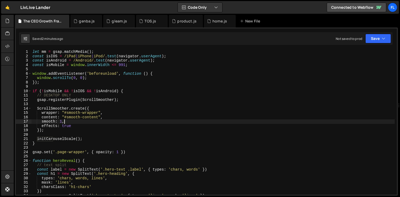
click at [197, 94] on div "let mm = gsap . matchMedia ( ) ; const isIOS = /iPad | iPhone | iPod/ . test ( …" at bounding box center [212, 127] width 363 height 154
type textarea "// DESKTOP ONLY"
